Goal: Transaction & Acquisition: Purchase product/service

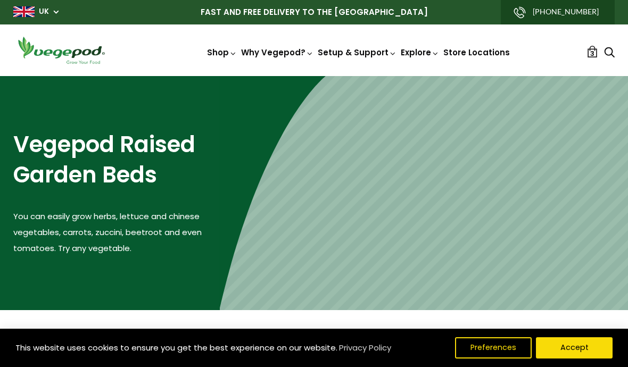
click at [272, 72] on header "Shop Vegepod Bundles Vegepods Stands & Trolleys Kitchen Garden Accessories & Ot…" at bounding box center [314, 50] width 628 height 52
click at [314, 76] on img at bounding box center [314, 76] width 0 height 0
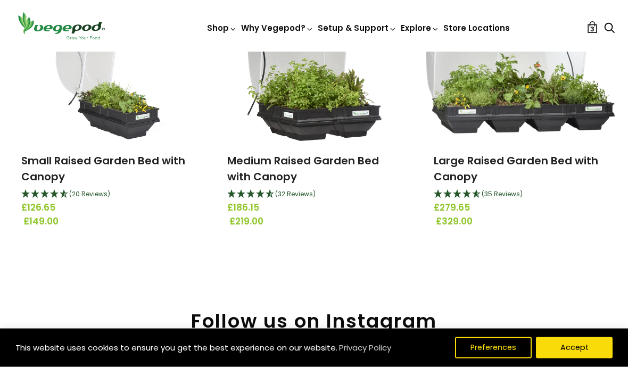
scroll to position [192, 0]
click at [317, 105] on img at bounding box center [313, 74] width 135 height 133
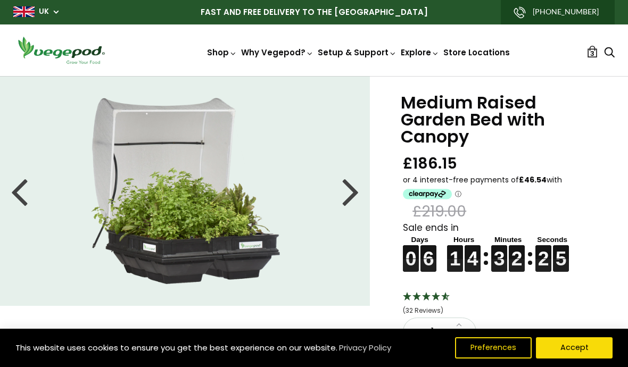
click at [343, 200] on div at bounding box center [350, 191] width 17 height 48
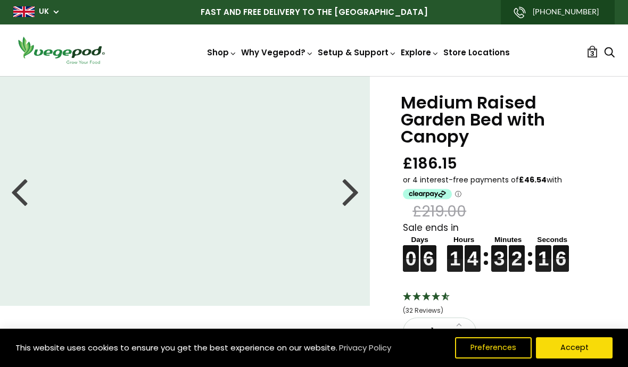
click at [595, 56] on link "3" at bounding box center [593, 52] width 12 height 12
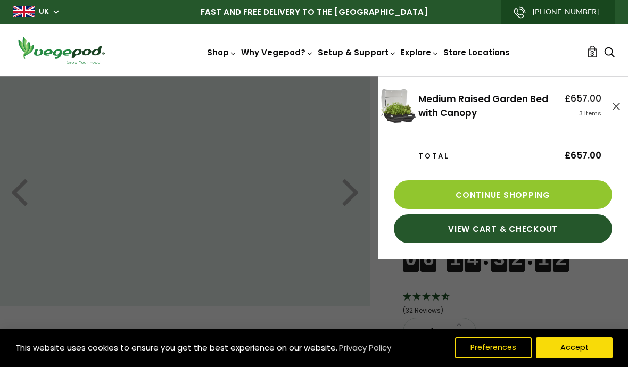
click at [613, 111] on link at bounding box center [616, 105] width 7 height 13
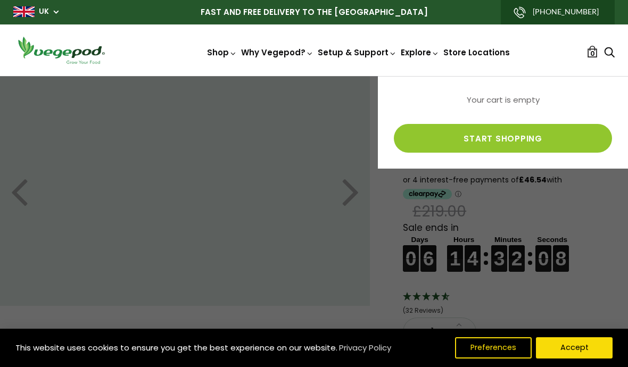
click at [574, 352] on button "Accept" at bounding box center [574, 348] width 77 height 21
